Goal: Task Accomplishment & Management: Complete application form

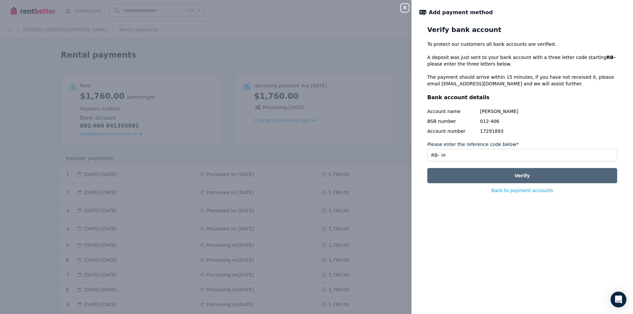
click at [450, 170] on button "Verify" at bounding box center [522, 175] width 190 height 15
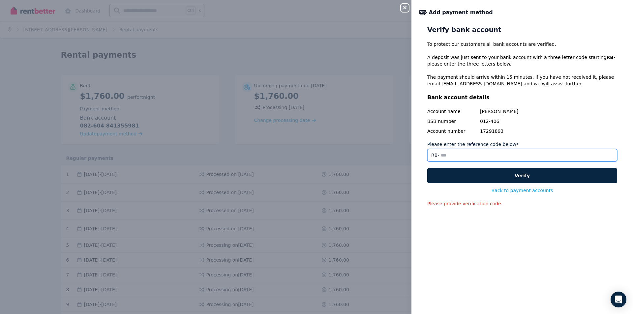
click at [452, 156] on input "Please enter the reference code below*" at bounding box center [522, 155] width 190 height 13
drag, startPoint x: 446, startPoint y: 226, endPoint x: 450, endPoint y: 221, distance: 6.7
click at [450, 221] on div "Verify bank account To protect our customers all bank accounts are verified. A …" at bounding box center [522, 165] width 222 height 281
click at [500, 190] on button "Back to payment accounts" at bounding box center [523, 190] width 62 height 7
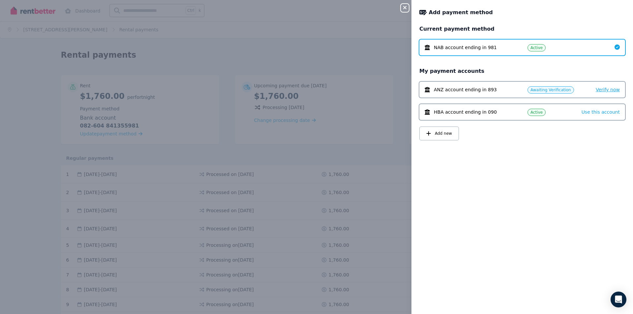
click at [596, 91] on span "Verify now" at bounding box center [608, 89] width 24 height 5
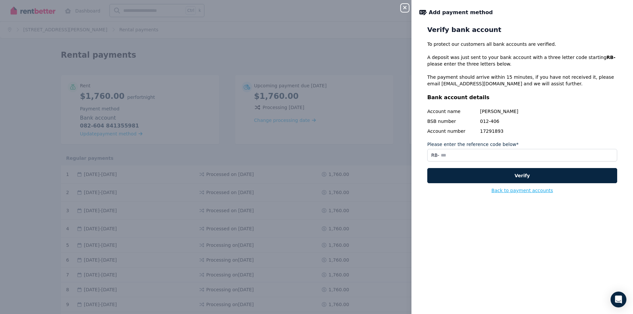
click at [524, 189] on button "Back to payment accounts" at bounding box center [523, 190] width 62 height 7
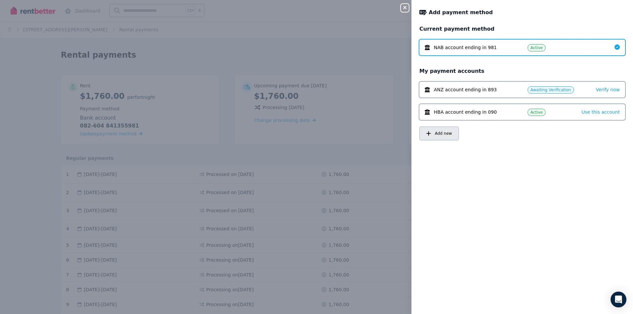
click at [448, 138] on button "Add new" at bounding box center [439, 134] width 40 height 14
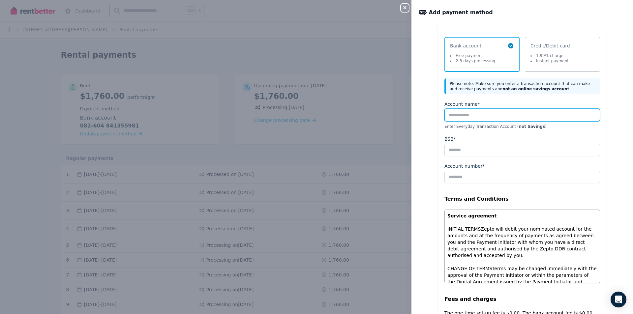
click at [465, 113] on input "Account name*" at bounding box center [522, 115] width 156 height 13
type input "**********"
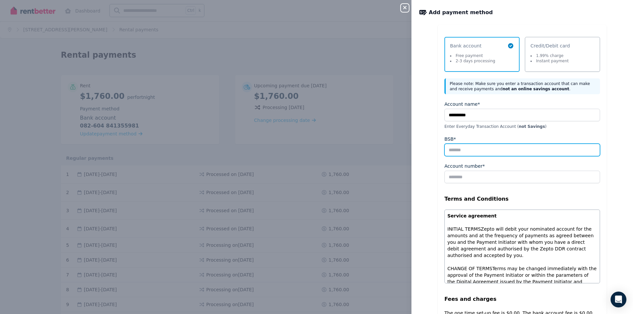
click at [471, 147] on input "BSB*" at bounding box center [522, 150] width 156 height 13
type input "******"
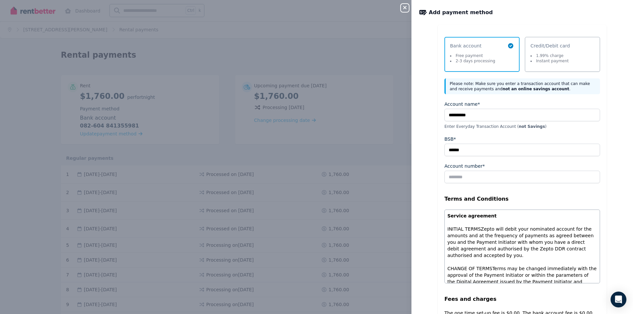
drag, startPoint x: 490, startPoint y: 170, endPoint x: 486, endPoint y: 181, distance: 11.6
click at [490, 170] on div "Account number*" at bounding box center [522, 173] width 156 height 20
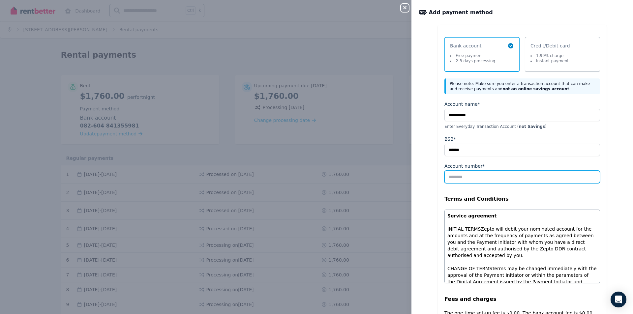
click at [485, 181] on input "Account number*" at bounding box center [522, 177] width 156 height 13
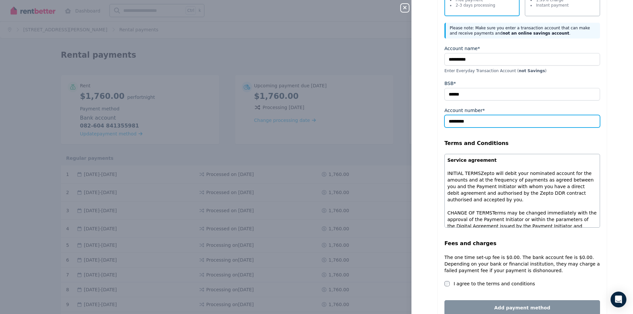
scroll to position [91, 0]
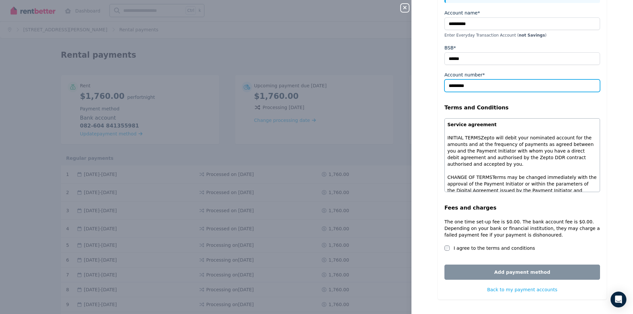
type input "*********"
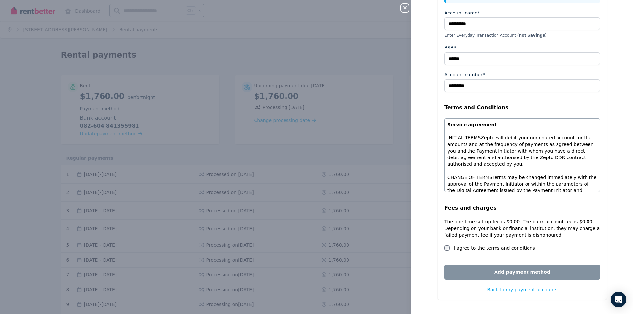
click at [444, 243] on div "Fees and charges The one time set-up fee is $0.00. The bank account fee is $0.0…" at bounding box center [522, 227] width 156 height 47
click at [447, 249] on div "I agree to the terms and conditions" at bounding box center [522, 248] width 156 height 7
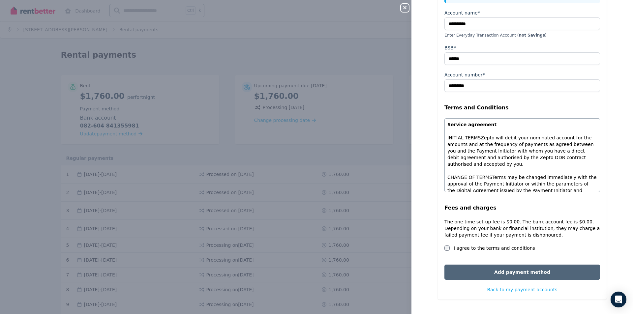
click at [452, 268] on button "Add payment method" at bounding box center [522, 272] width 156 height 15
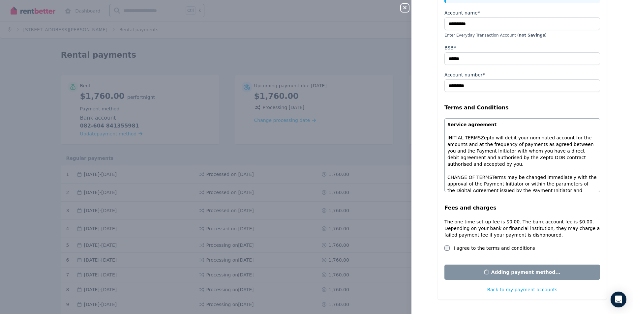
scroll to position [0, 0]
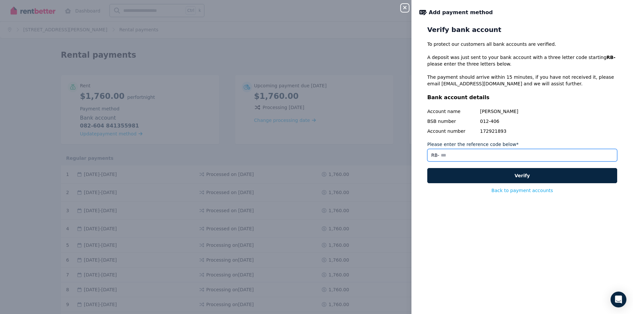
click at [487, 160] on input "Please enter the reference code below*" at bounding box center [522, 155] width 190 height 13
click at [479, 157] on input "Please enter the reference code below*" at bounding box center [522, 155] width 190 height 13
click at [492, 156] on input "Please enter the reference code below*" at bounding box center [522, 155] width 190 height 13
click at [506, 156] on input "Please enter the reference code below*" at bounding box center [522, 155] width 190 height 13
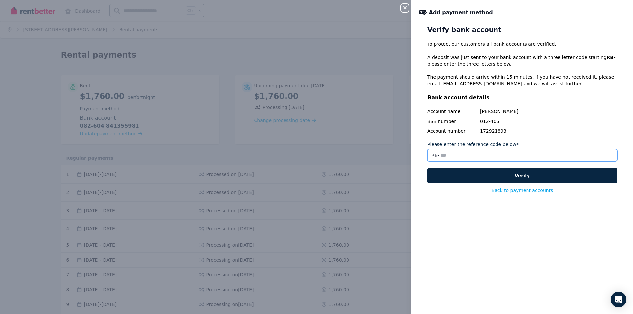
click at [506, 156] on input "Please enter the reference code below*" at bounding box center [522, 155] width 190 height 13
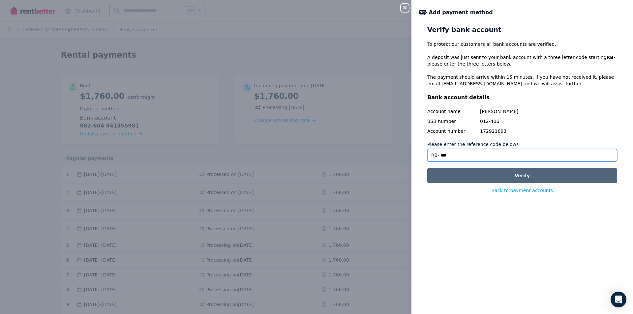
type input "***"
click at [461, 170] on button "Verify" at bounding box center [522, 175] width 190 height 15
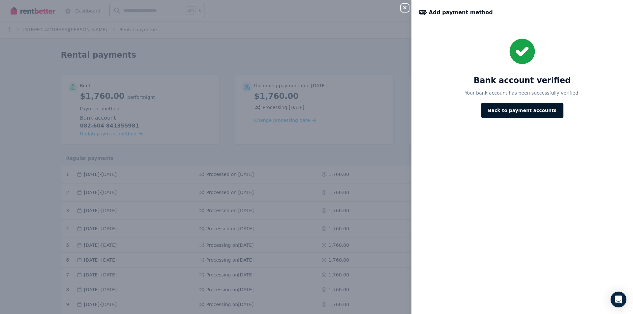
click at [506, 112] on button "Back to payment accounts" at bounding box center [522, 110] width 82 height 15
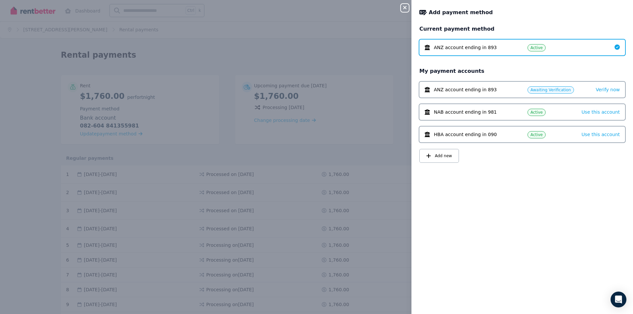
drag, startPoint x: 429, startPoint y: 88, endPoint x: 601, endPoint y: 192, distance: 200.9
click at [601, 192] on div "Current payment method ANZ account ending in 893 Active My payment accounts ANZ…" at bounding box center [522, 165] width 222 height 281
click at [402, 12] on div "Close panel Add payment method Current payment method ANZ account ending in 893…" at bounding box center [316, 157] width 633 height 314
click at [401, 8] on div "Close panel Add payment method Current payment method ANZ account ending in 893…" at bounding box center [316, 157] width 633 height 314
click at [399, 7] on div "Close panel Add payment method Current payment method ANZ account ending in 893…" at bounding box center [316, 157] width 633 height 314
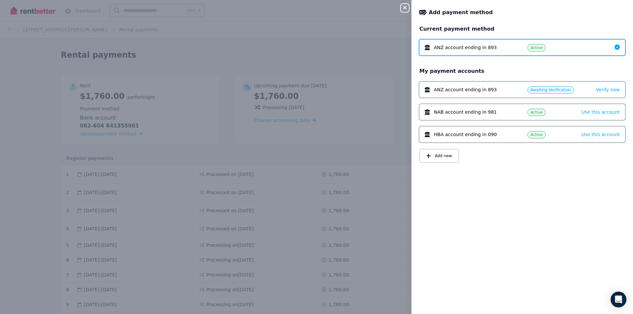
click at [402, 7] on icon "button" at bounding box center [405, 7] width 8 height 5
click at [402, 8] on icon "button" at bounding box center [405, 7] width 8 height 5
click at [405, 7] on icon "button" at bounding box center [405, 7] width 8 height 5
click at [406, 4] on div "Close panel" at bounding box center [407, 6] width 13 height 12
click at [407, 7] on icon "button" at bounding box center [405, 7] width 8 height 5
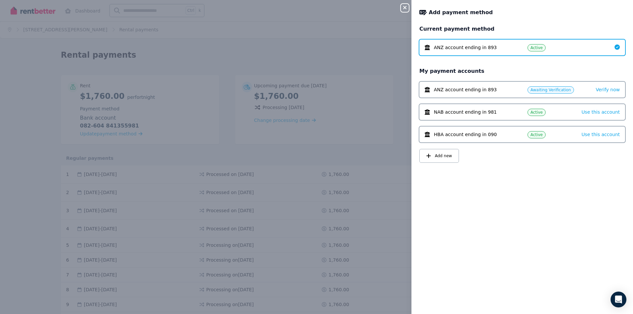
click at [407, 7] on icon "button" at bounding box center [405, 7] width 8 height 5
drag, startPoint x: 407, startPoint y: 7, endPoint x: 363, endPoint y: 0, distance: 45.0
click at [401, 7] on div "Close panel Add payment method Current payment method ANZ account ending in 893…" at bounding box center [316, 157] width 633 height 314
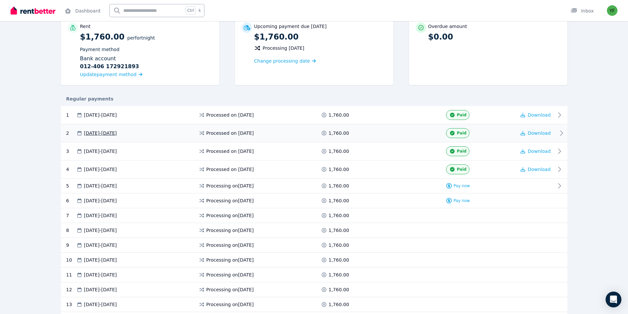
scroll to position [66, 0]
